Goal: Task Accomplishment & Management: Use online tool/utility

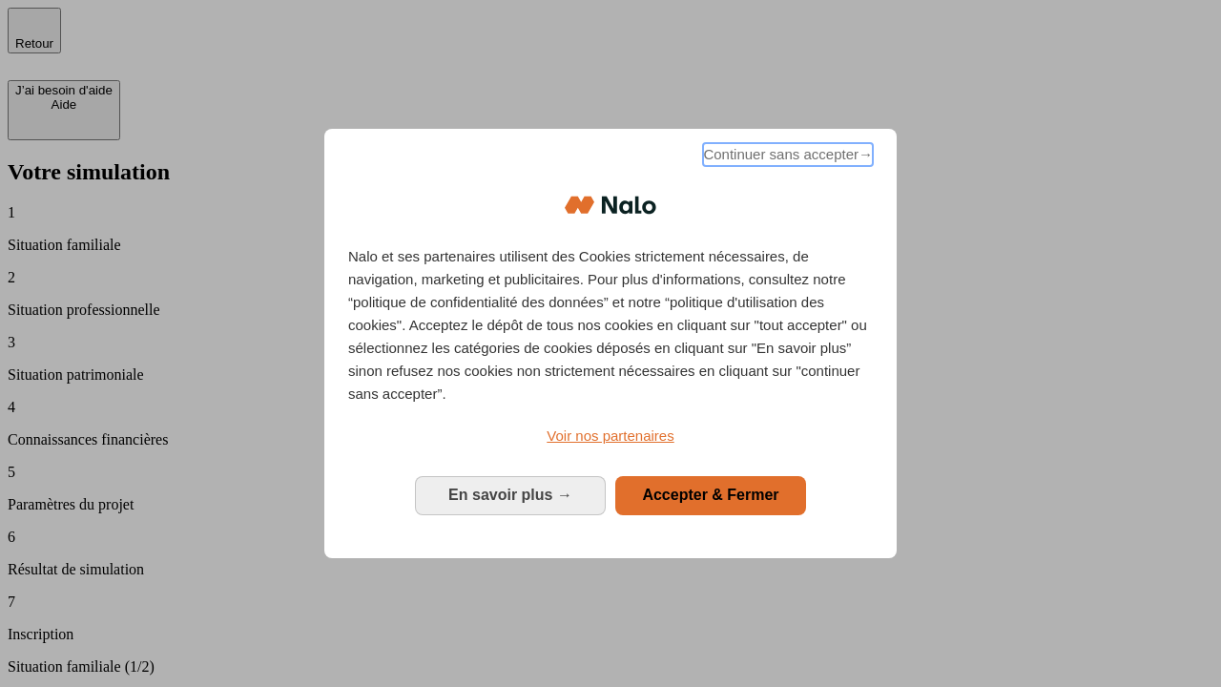
click at [786, 157] on span "Continuer sans accepter →" at bounding box center [788, 154] width 170 height 23
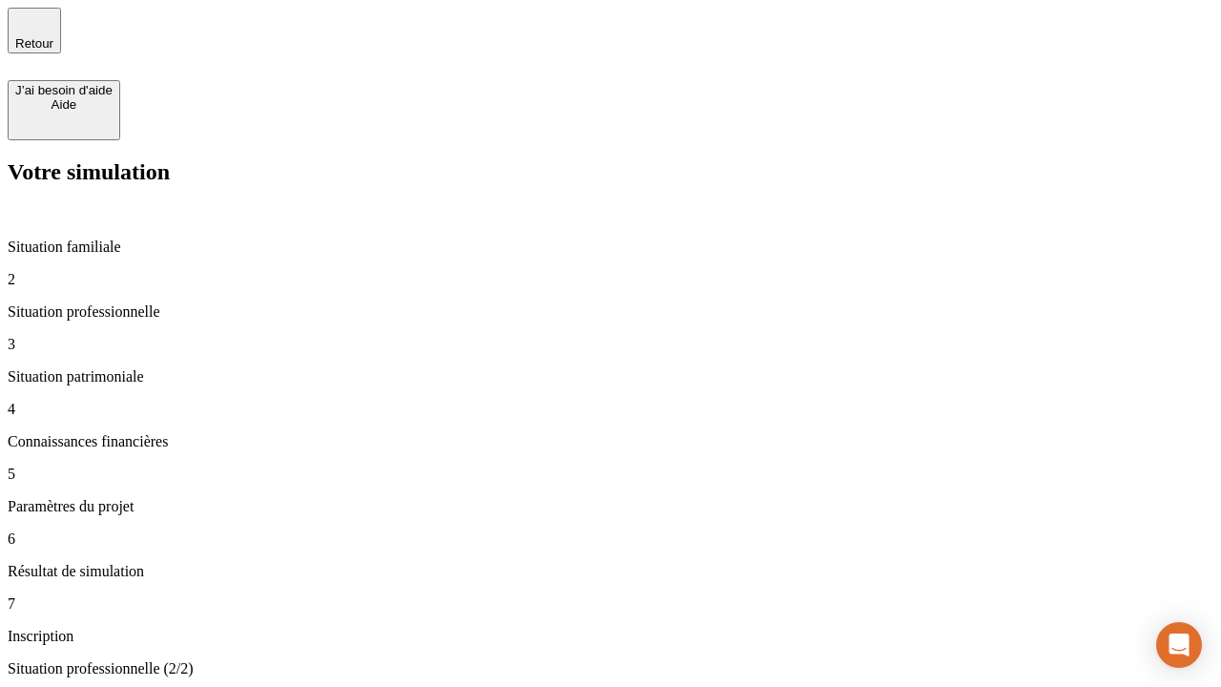
type input "70 000"
type input "1 000"
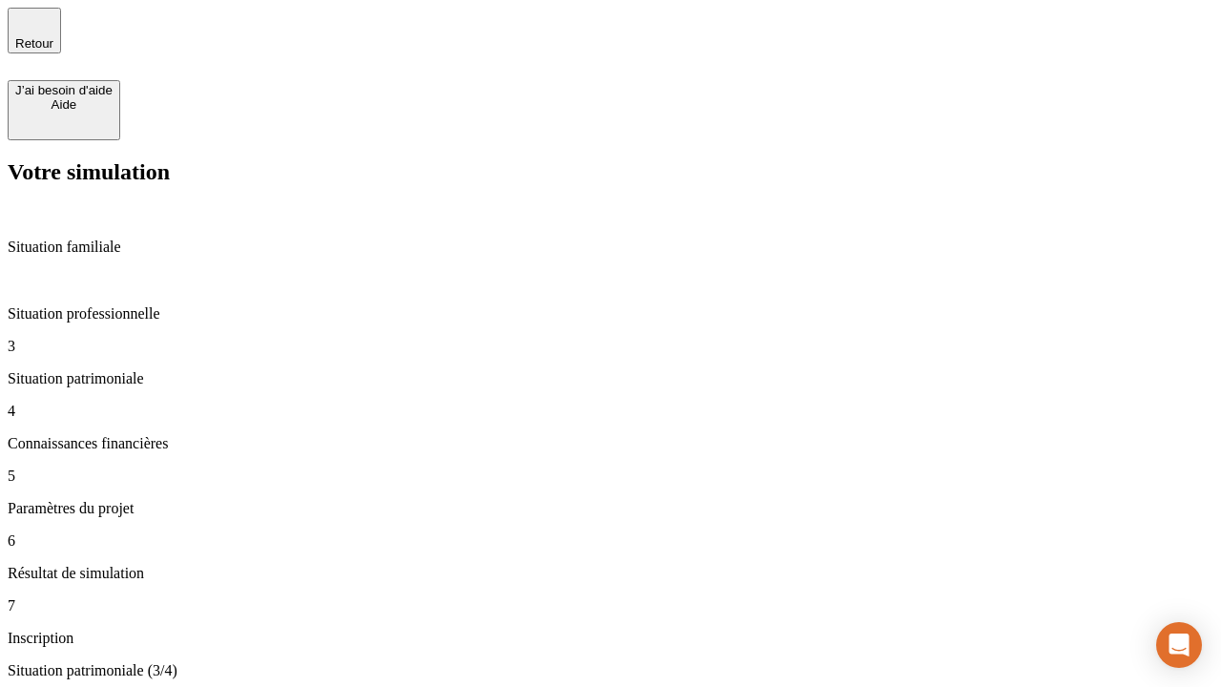
type input "800"
type input "6"
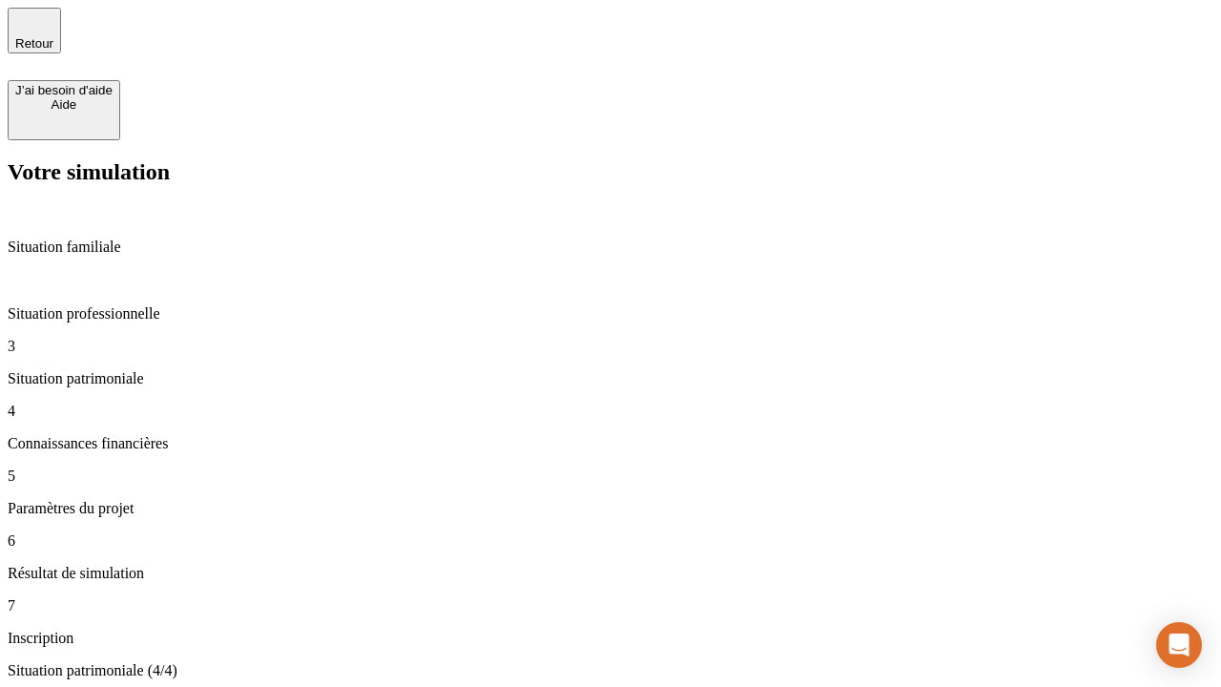
type input "400"
type input "3"
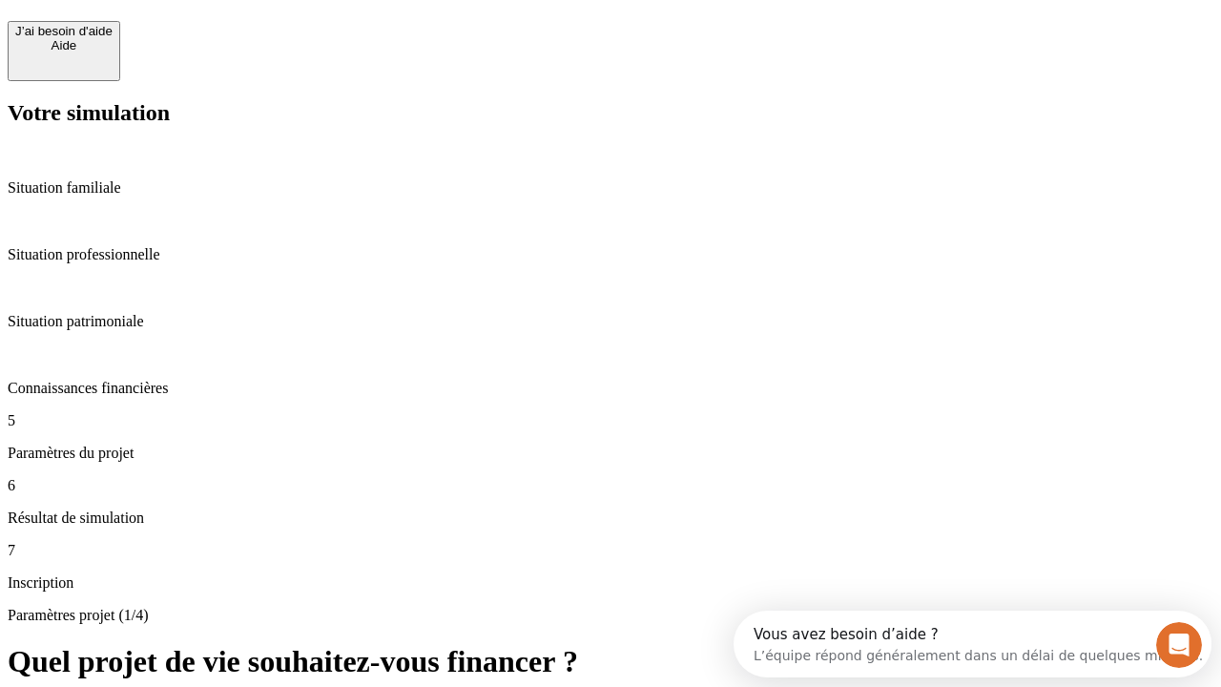
scroll to position [36, 0]
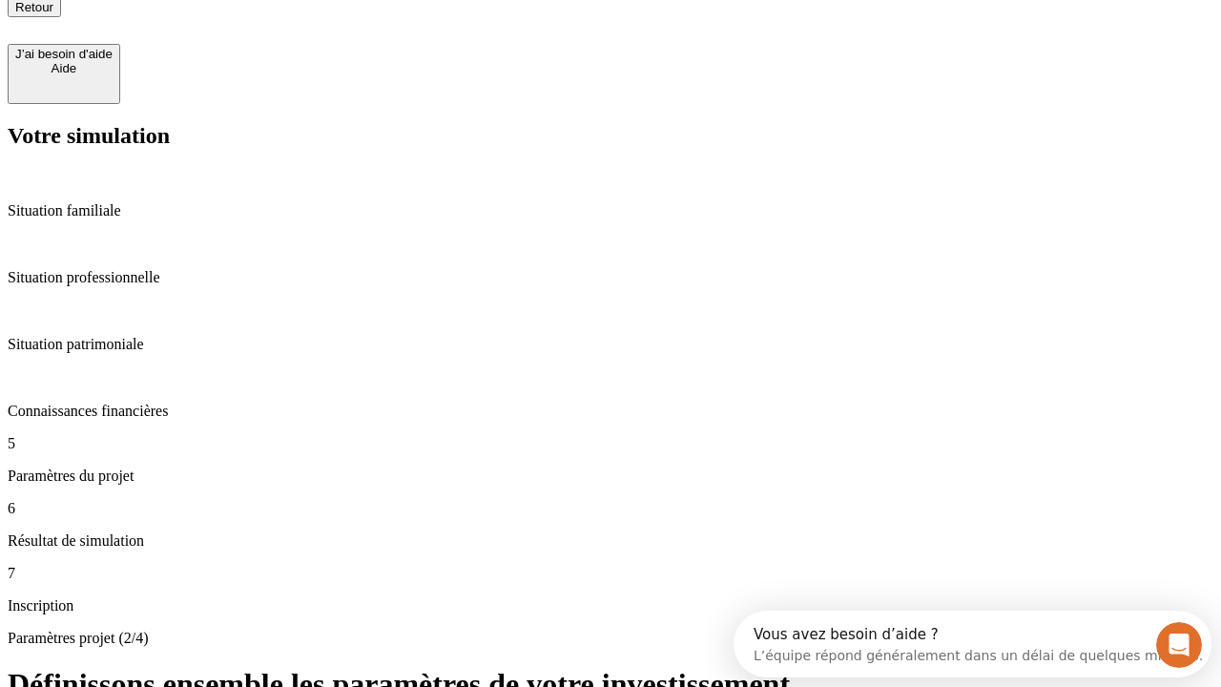
type input "35"
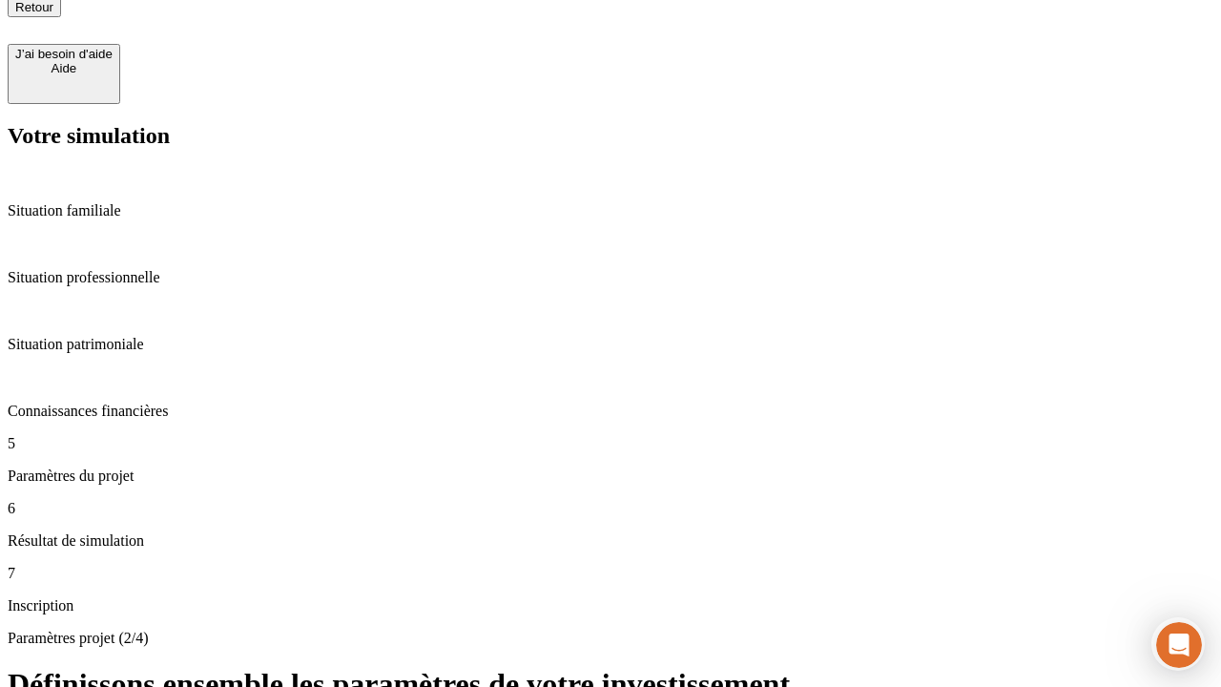
type input "500"
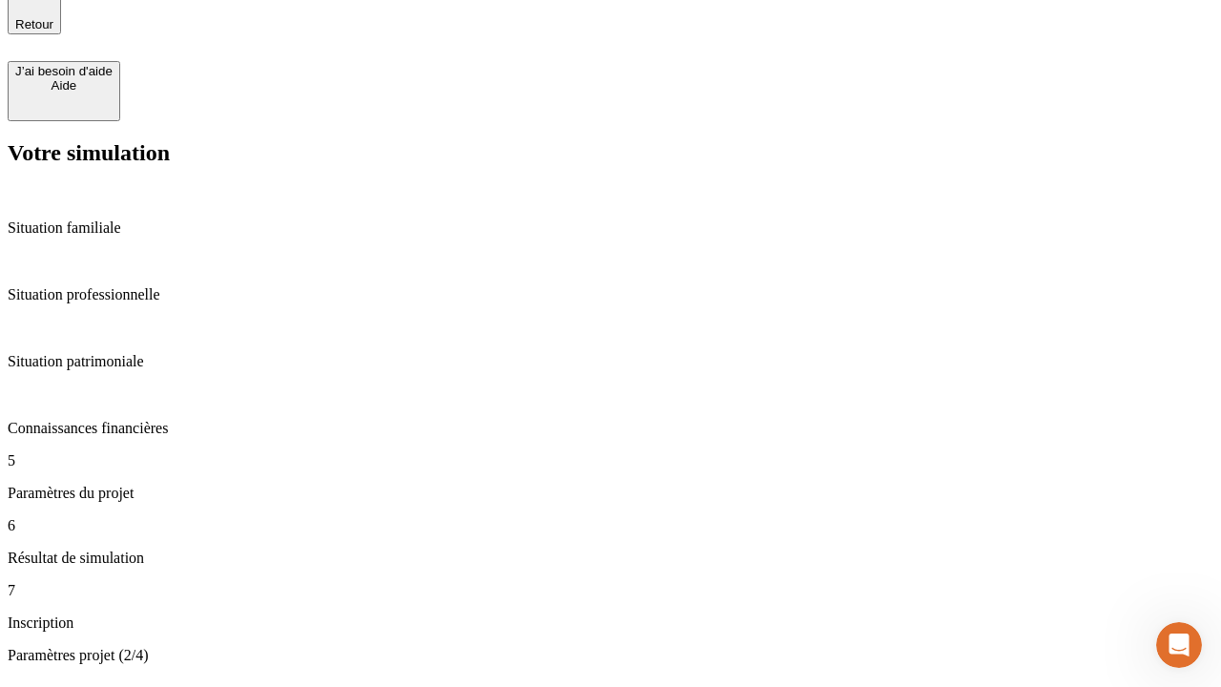
type input "640"
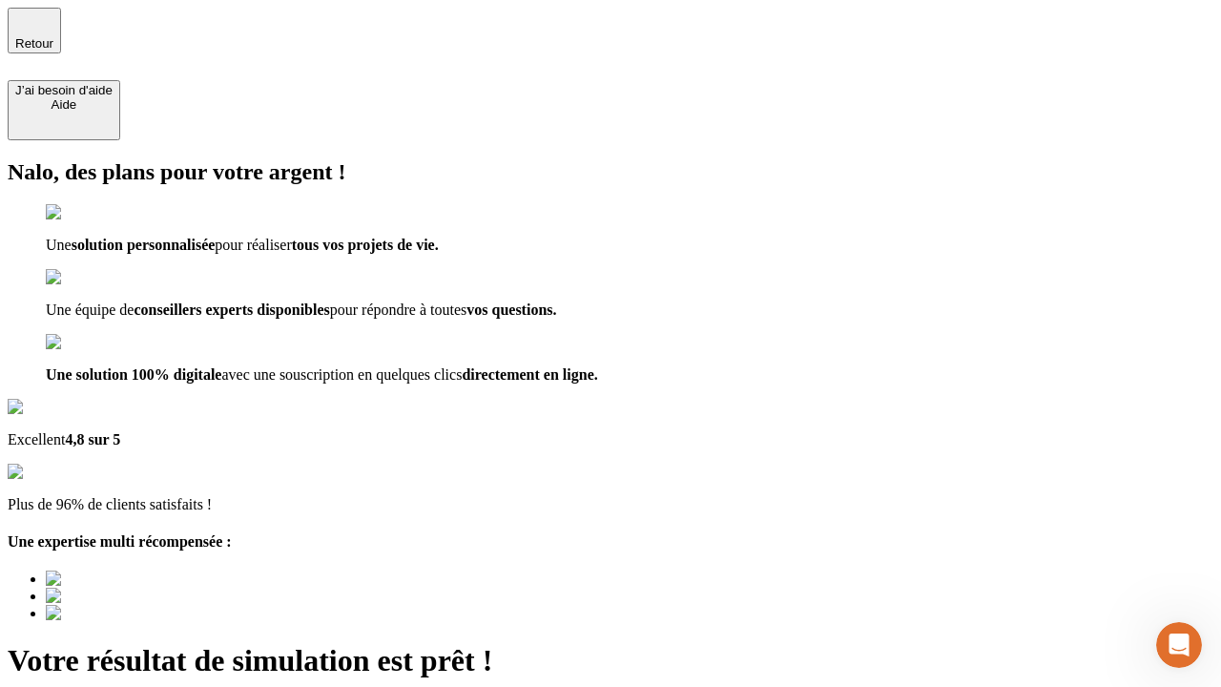
type input "[EMAIL_ADDRESS][DOMAIN_NAME]"
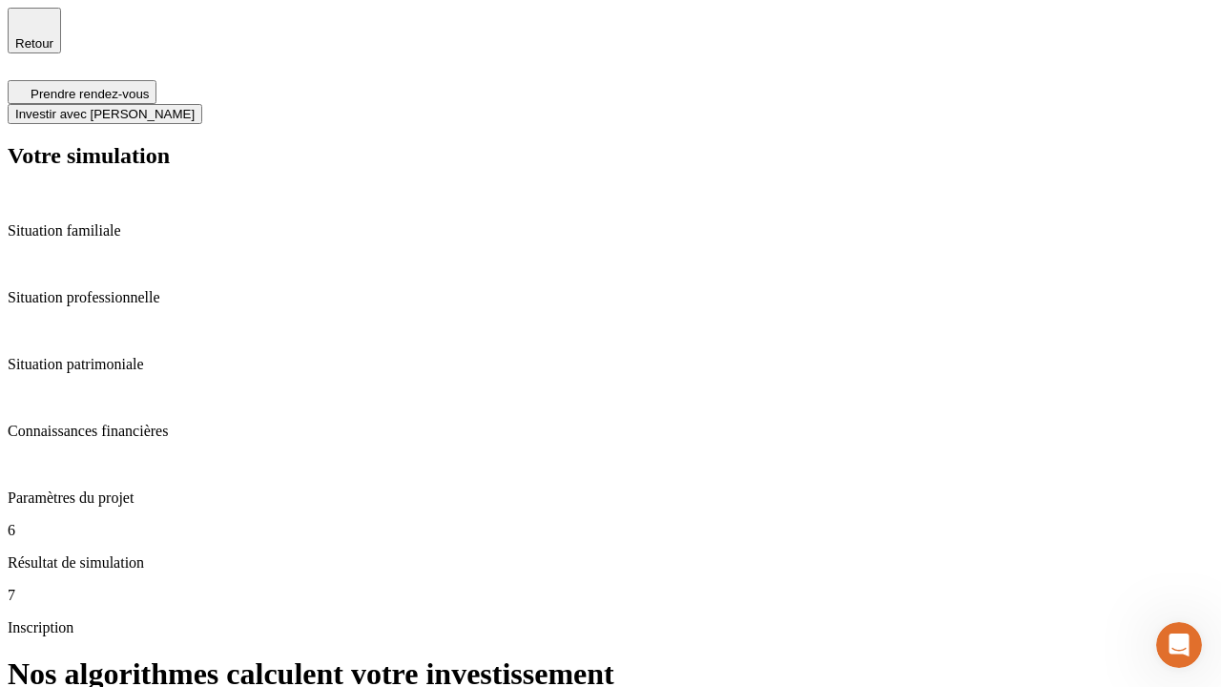
click at [195, 107] on span "Investir avec [PERSON_NAME]" at bounding box center [104, 114] width 179 height 14
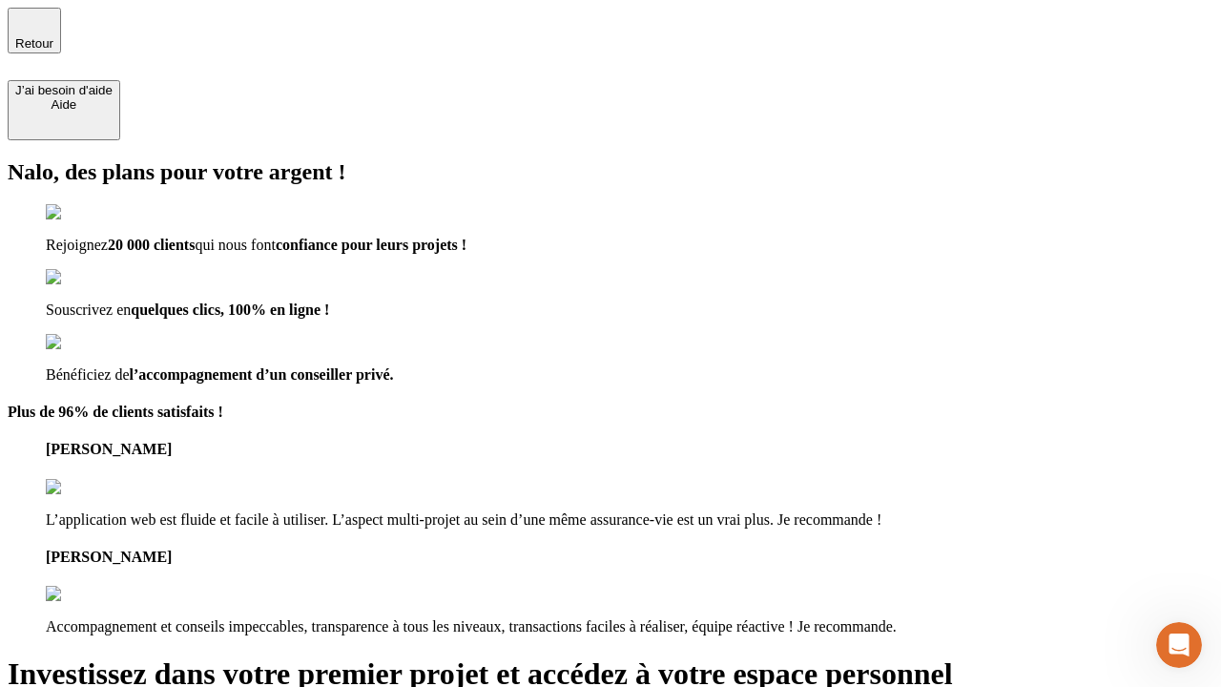
type input "abc"
